Goal: Task Accomplishment & Management: Use online tool/utility

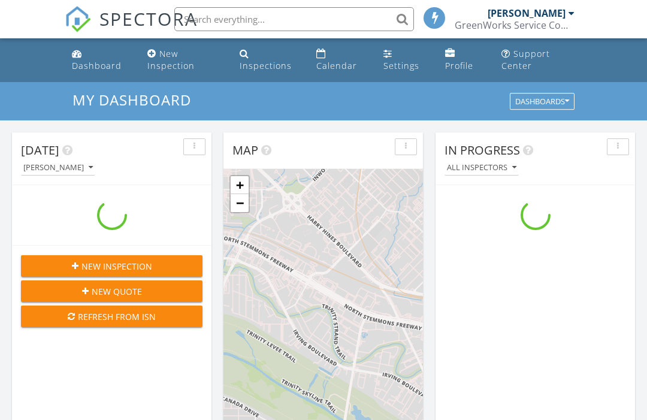
scroll to position [1091, 648]
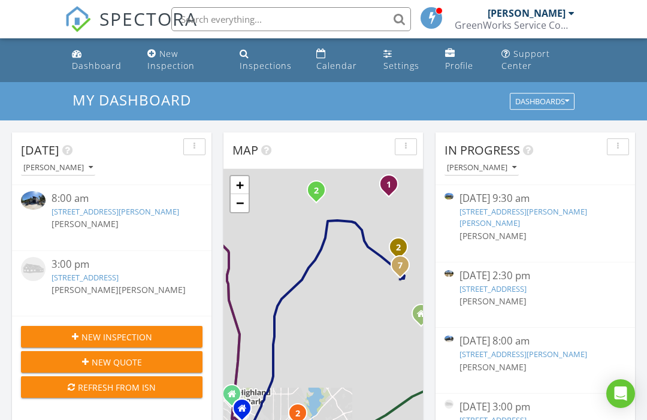
click at [119, 283] on link "8511 Norias Wheel, San Antonio, TX 78254" at bounding box center [85, 277] width 67 height 11
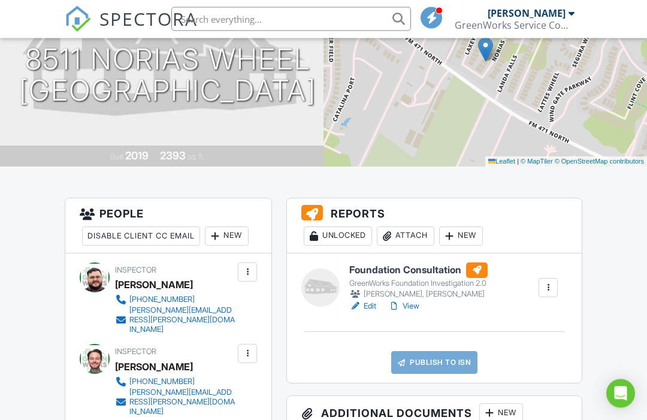
scroll to position [167, 0]
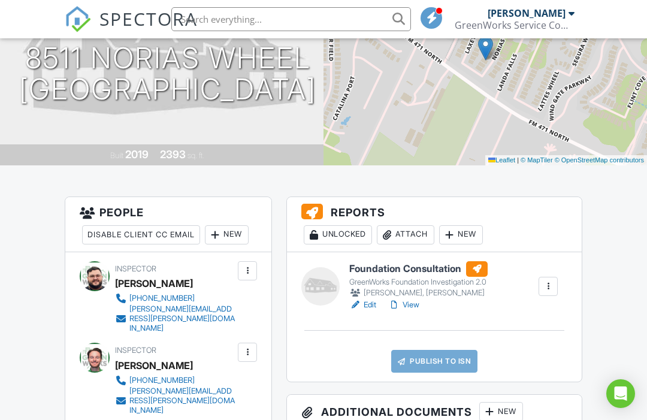
click at [466, 240] on div "New" at bounding box center [461, 234] width 44 height 19
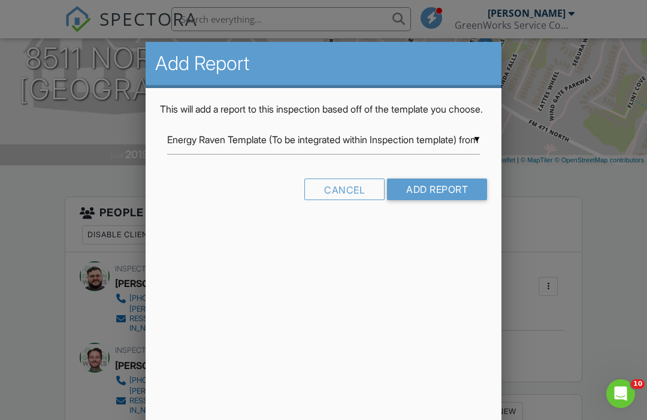
scroll to position [0, 0]
click at [466, 153] on input "Energy Raven Template (To be integrated within Inspection template) from Energy…" at bounding box center [323, 139] width 313 height 29
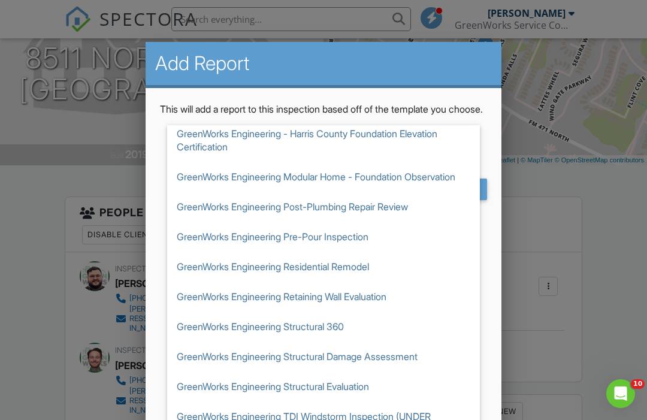
click at [357, 342] on span "GreenWorks Engineering Structural 360" at bounding box center [323, 327] width 313 height 30
type input "GreenWorks Engineering Structural 360"
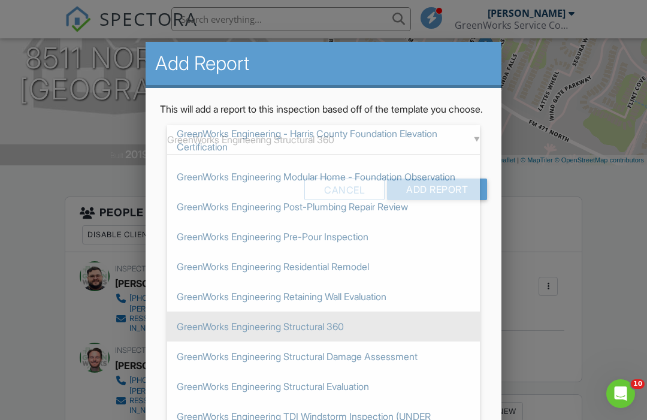
scroll to position [1431, 0]
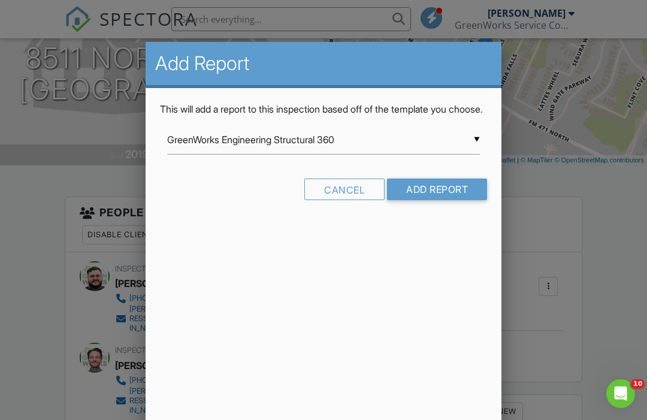
click at [448, 200] on input "Add Report" at bounding box center [437, 190] width 100 height 22
